Goal: Information Seeking & Learning: Compare options

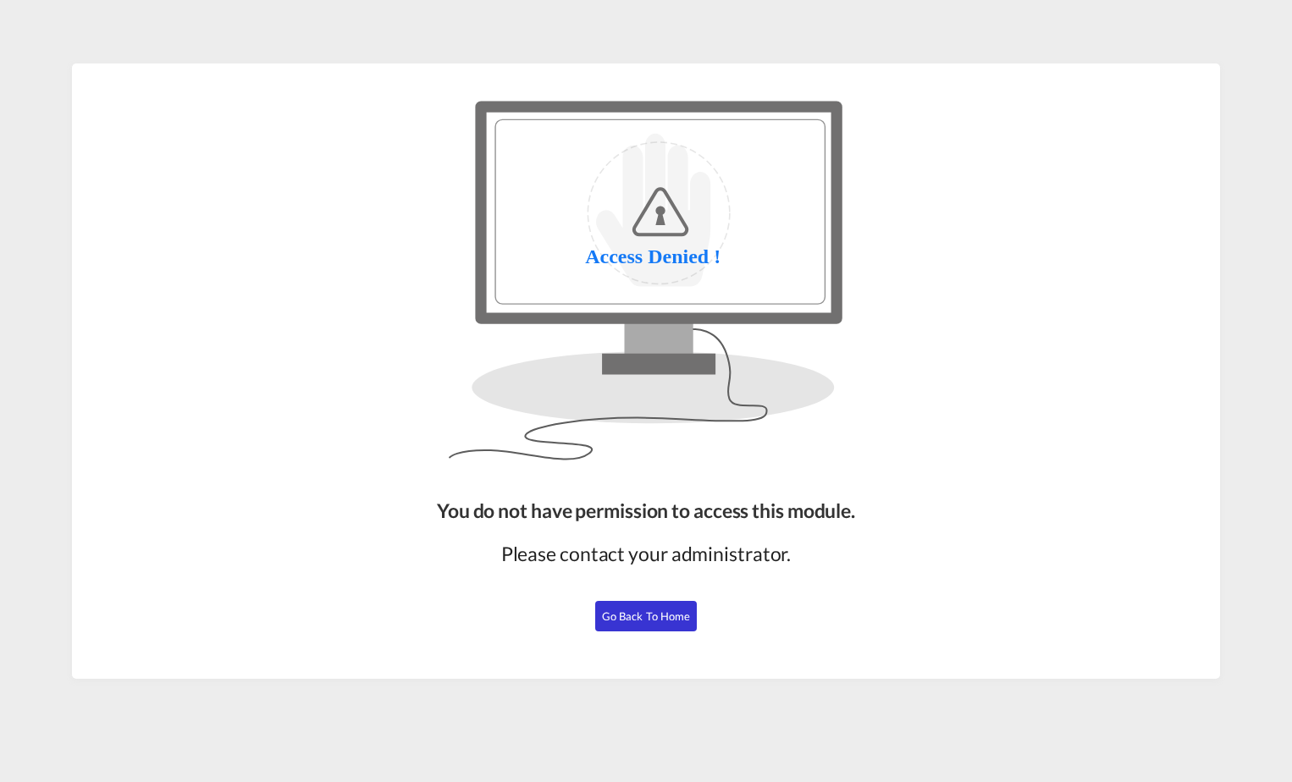
click at [657, 628] on button "Go Back to Home" at bounding box center [646, 616] width 102 height 30
click at [658, 618] on span "Go Back to Home" at bounding box center [646, 616] width 89 height 14
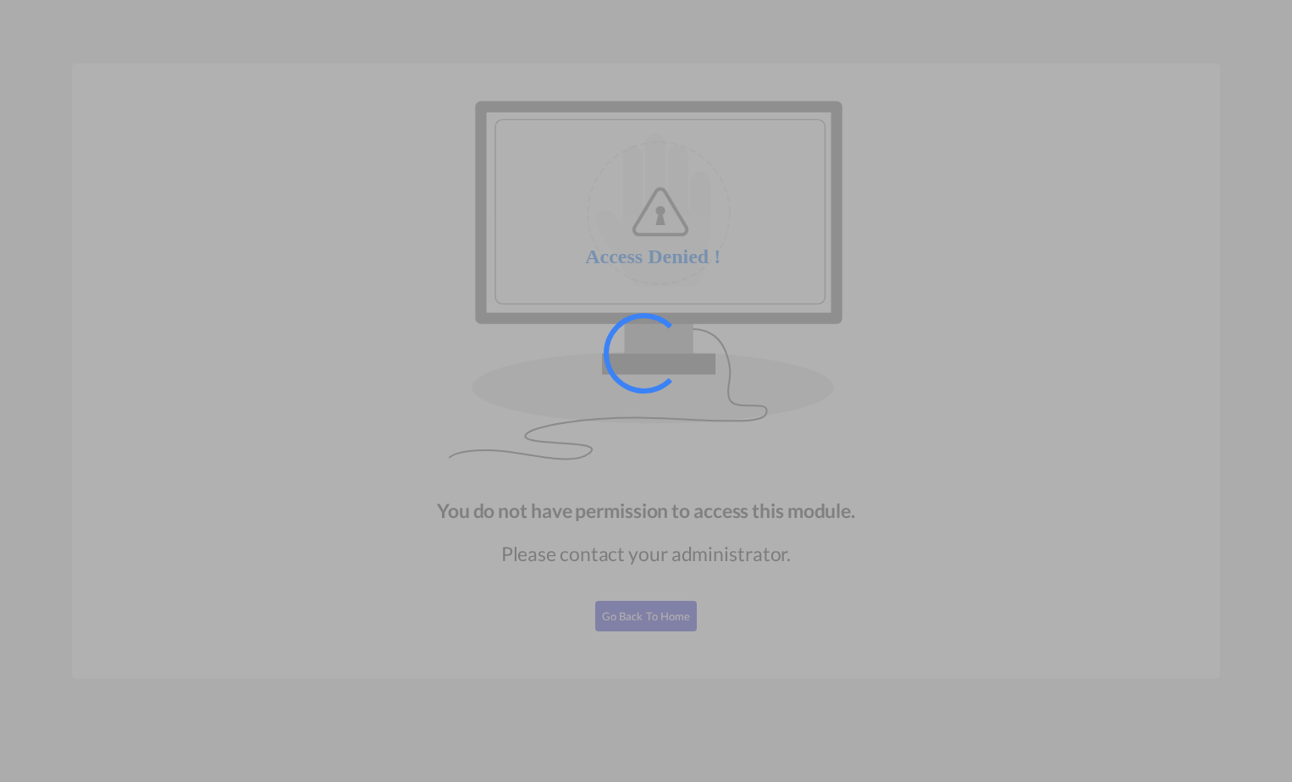
click at [652, 619] on span "Go Back to Home" at bounding box center [646, 616] width 89 height 14
